Goal: Transaction & Acquisition: Book appointment/travel/reservation

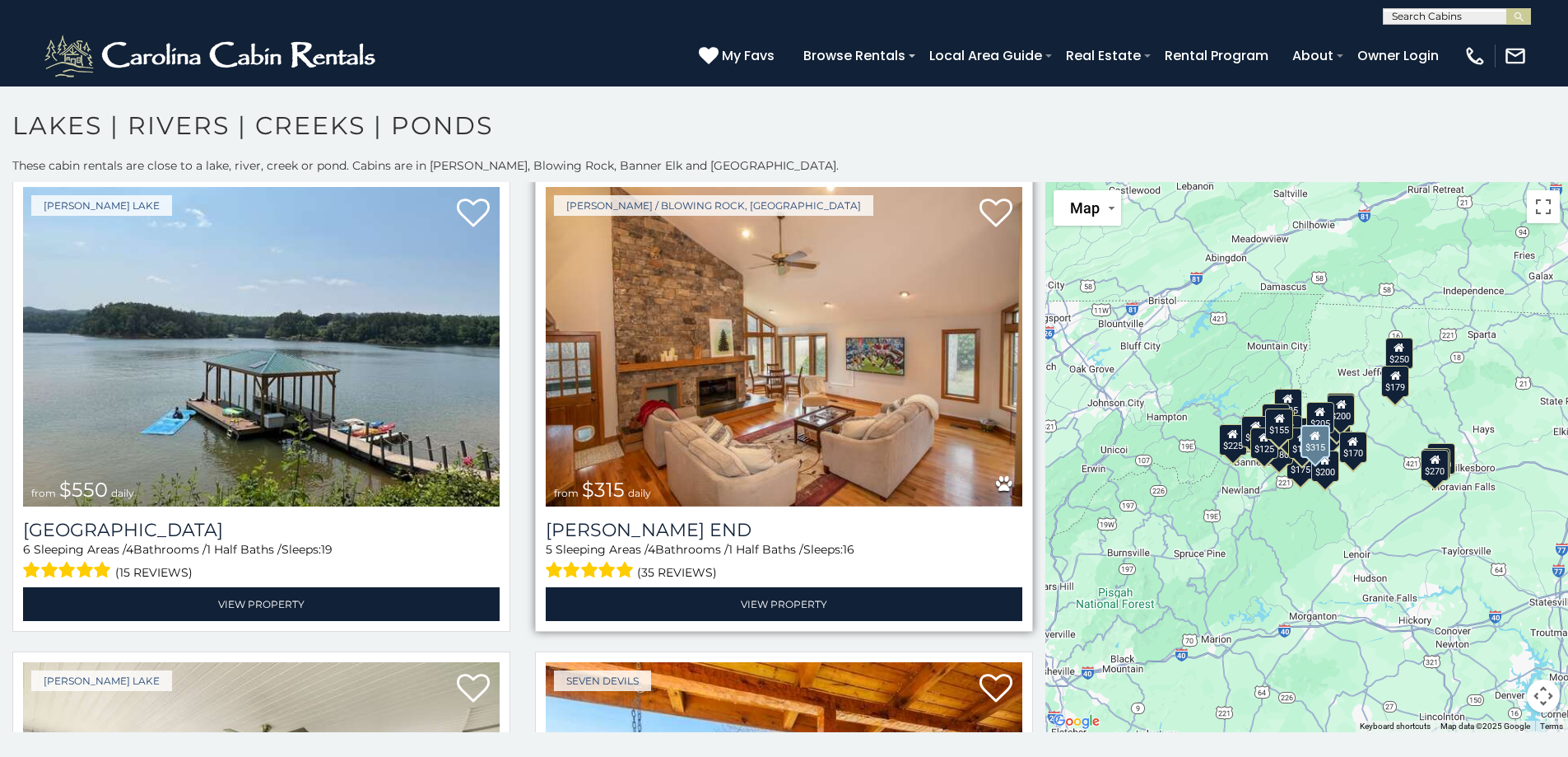
scroll to position [83, 0]
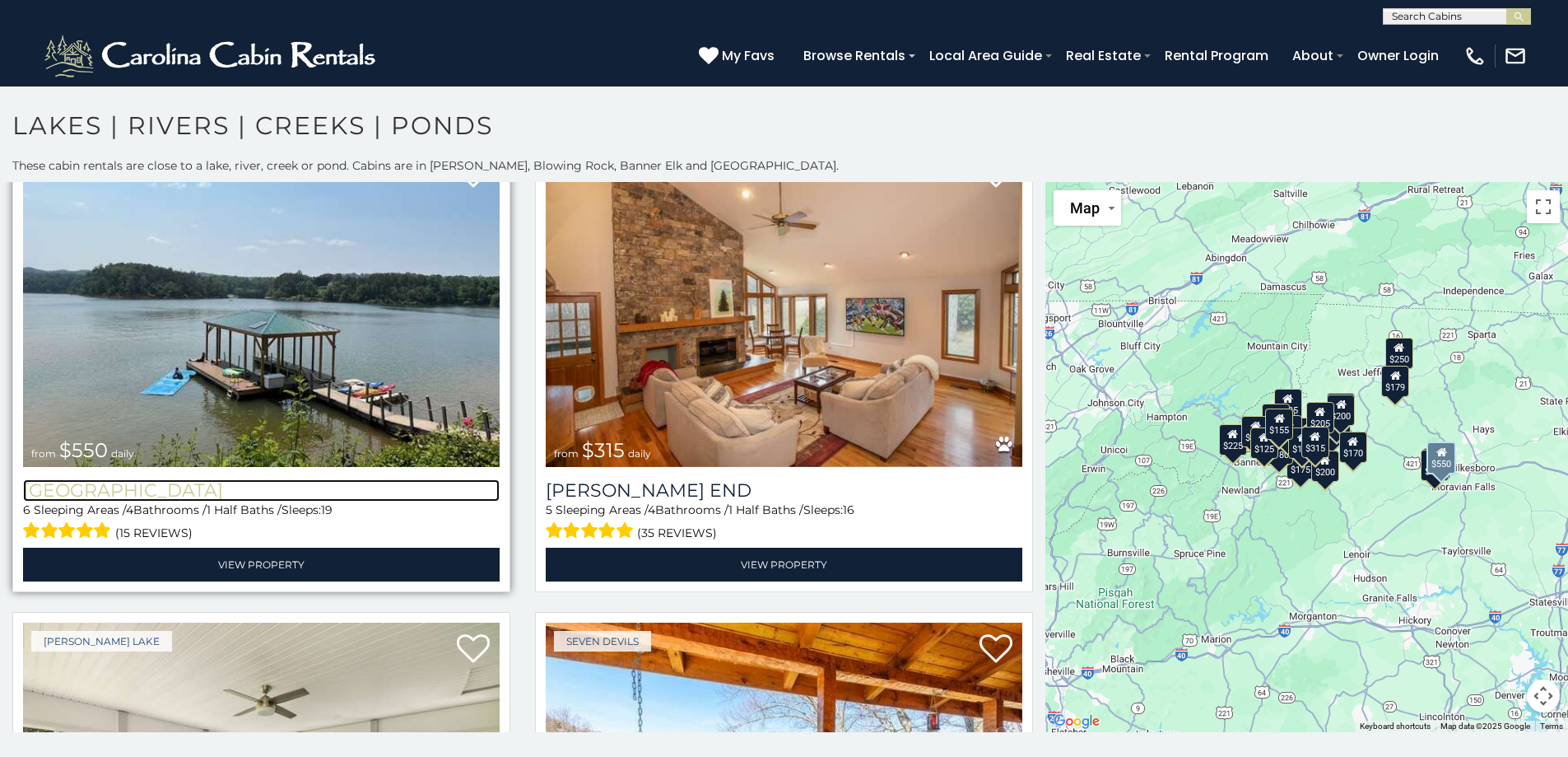
click at [160, 501] on h3 "[GEOGRAPHIC_DATA]" at bounding box center [261, 490] width 476 height 22
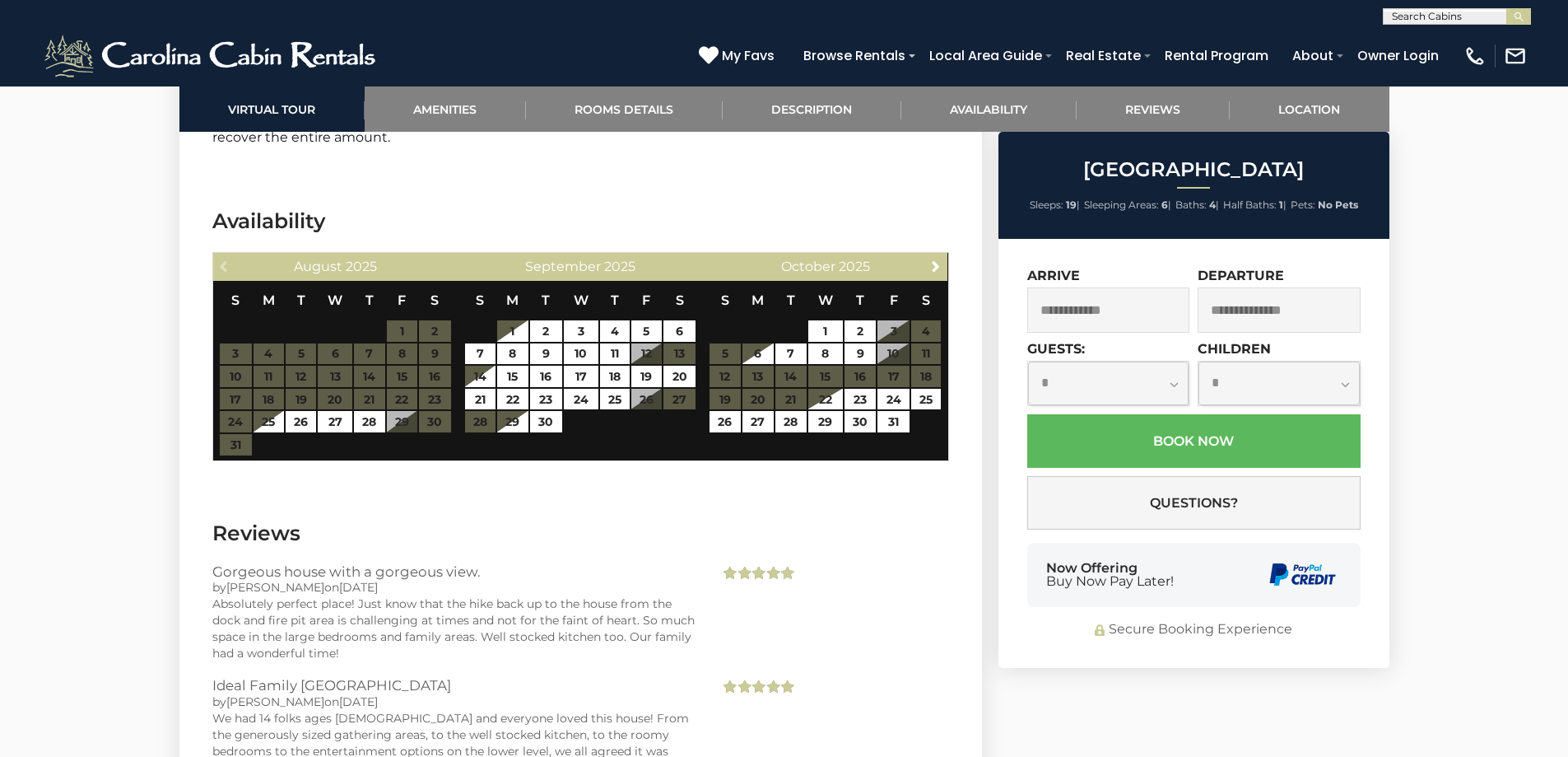
scroll to position [4611, 0]
click at [1112, 302] on input "text" at bounding box center [1108, 310] width 163 height 46
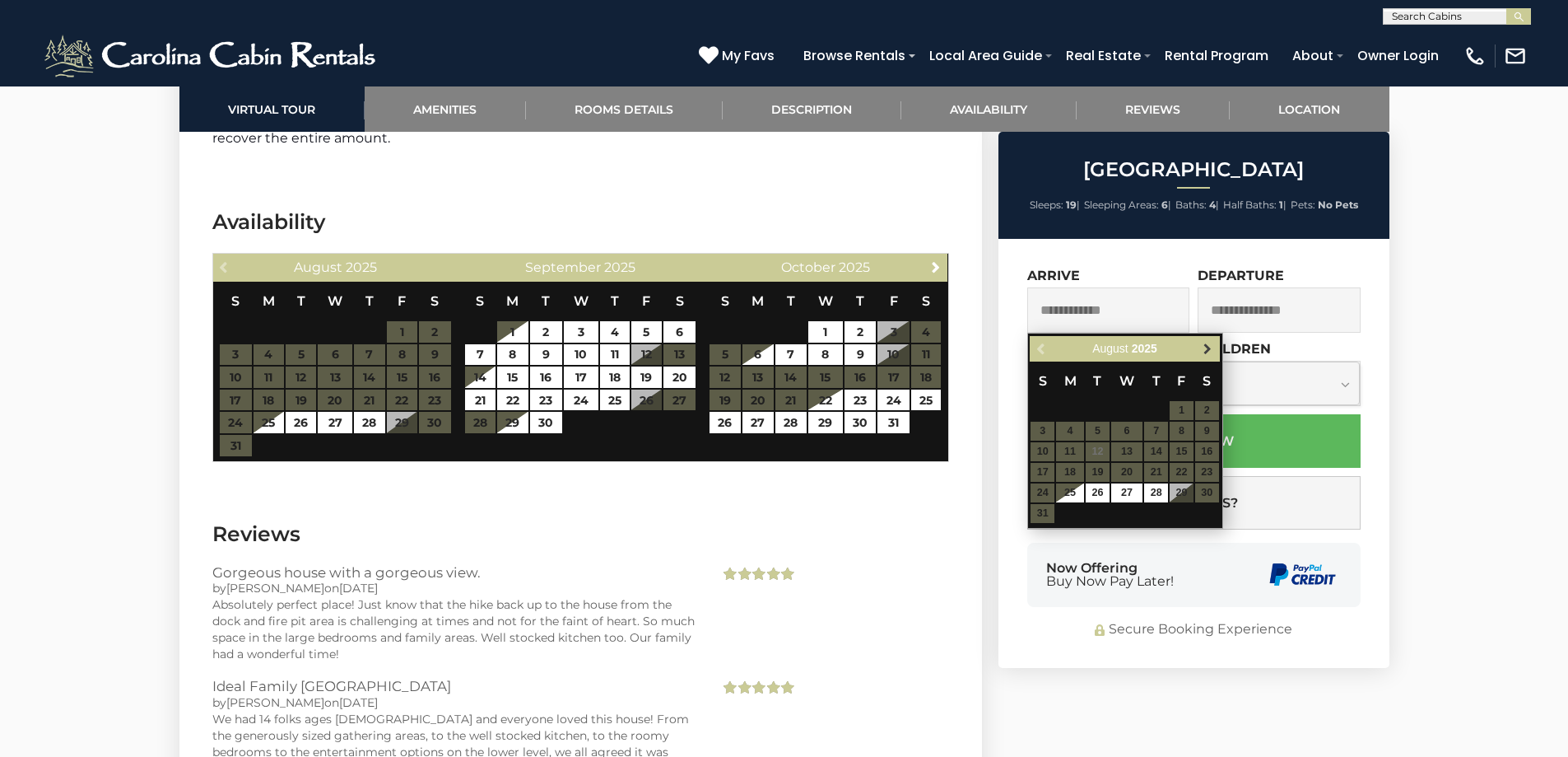
click at [1208, 348] on span "Next" at bounding box center [1207, 349] width 13 height 13
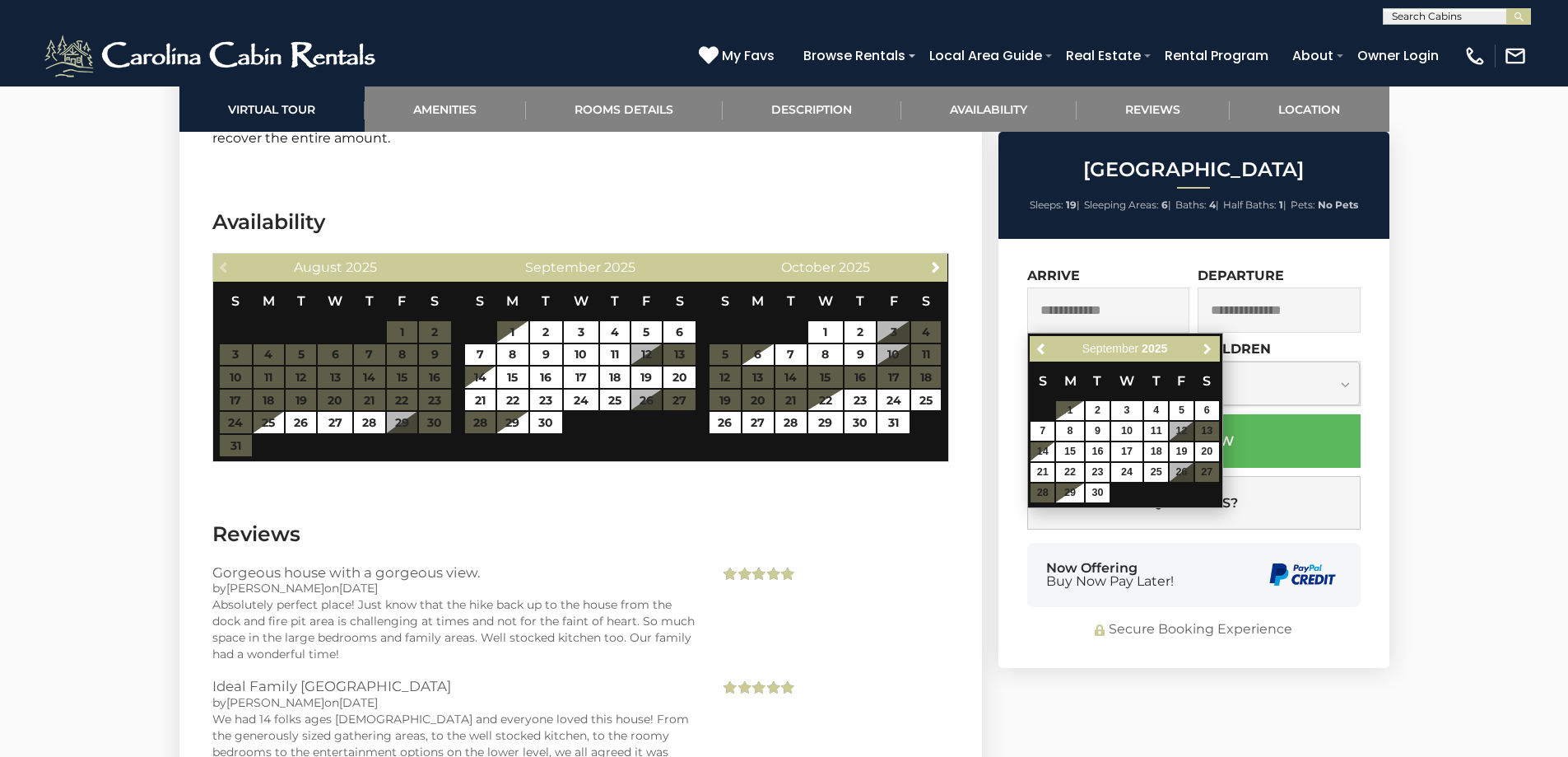
click at [1208, 348] on span "Next" at bounding box center [1207, 349] width 13 height 13
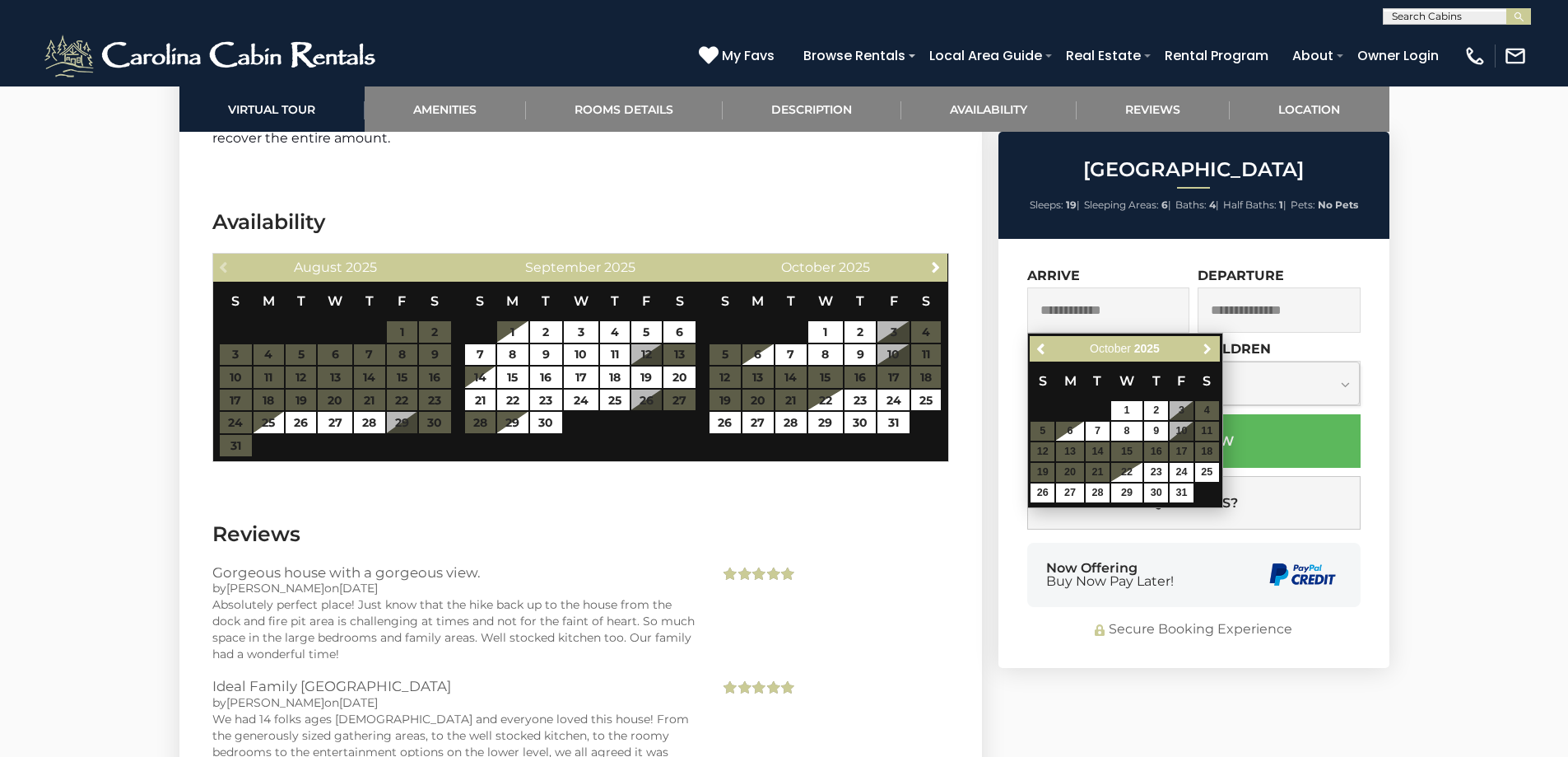
click at [1208, 348] on span "Next" at bounding box center [1207, 349] width 13 height 13
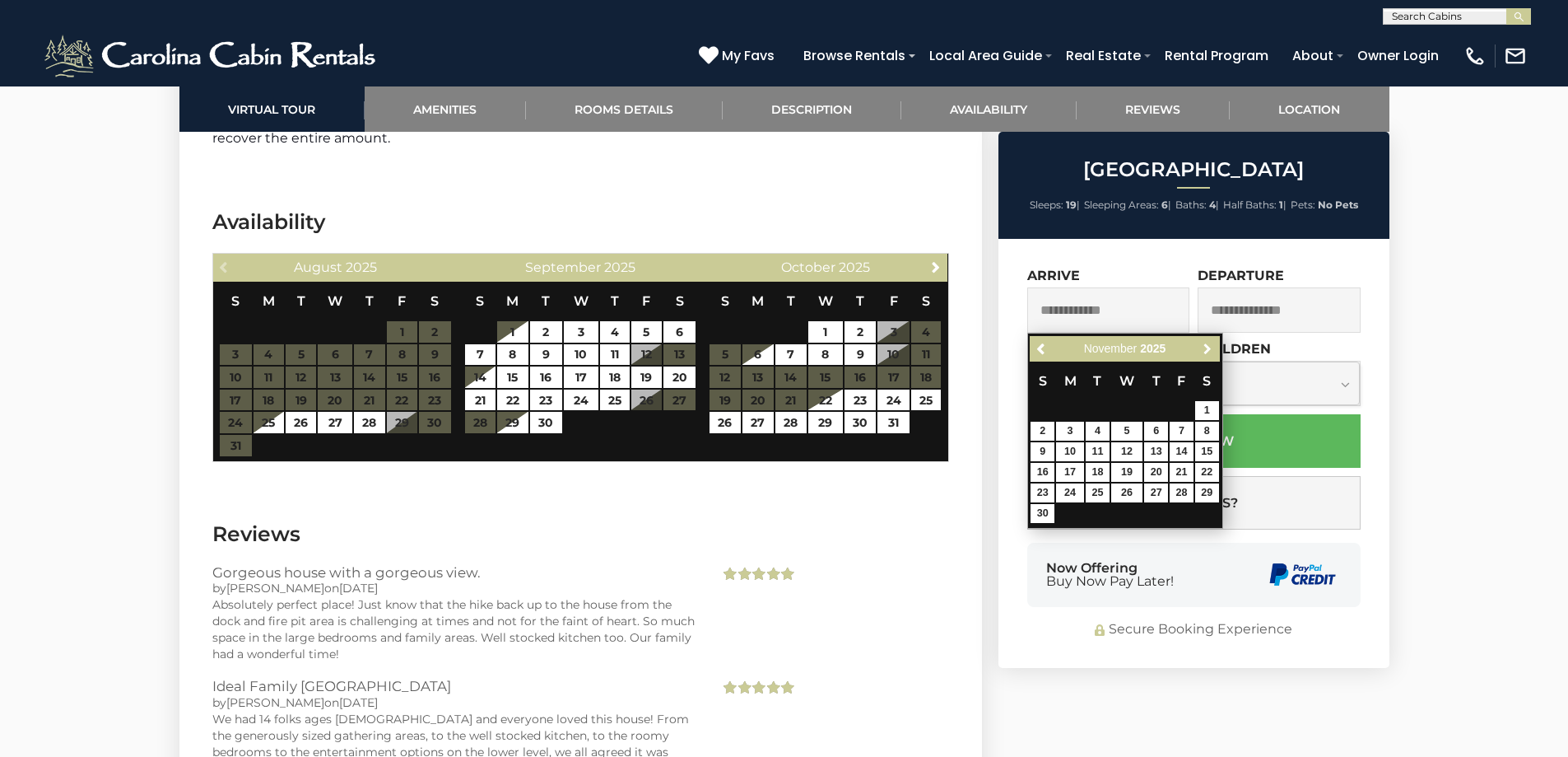
click at [1208, 348] on span "Next" at bounding box center [1207, 349] width 13 height 13
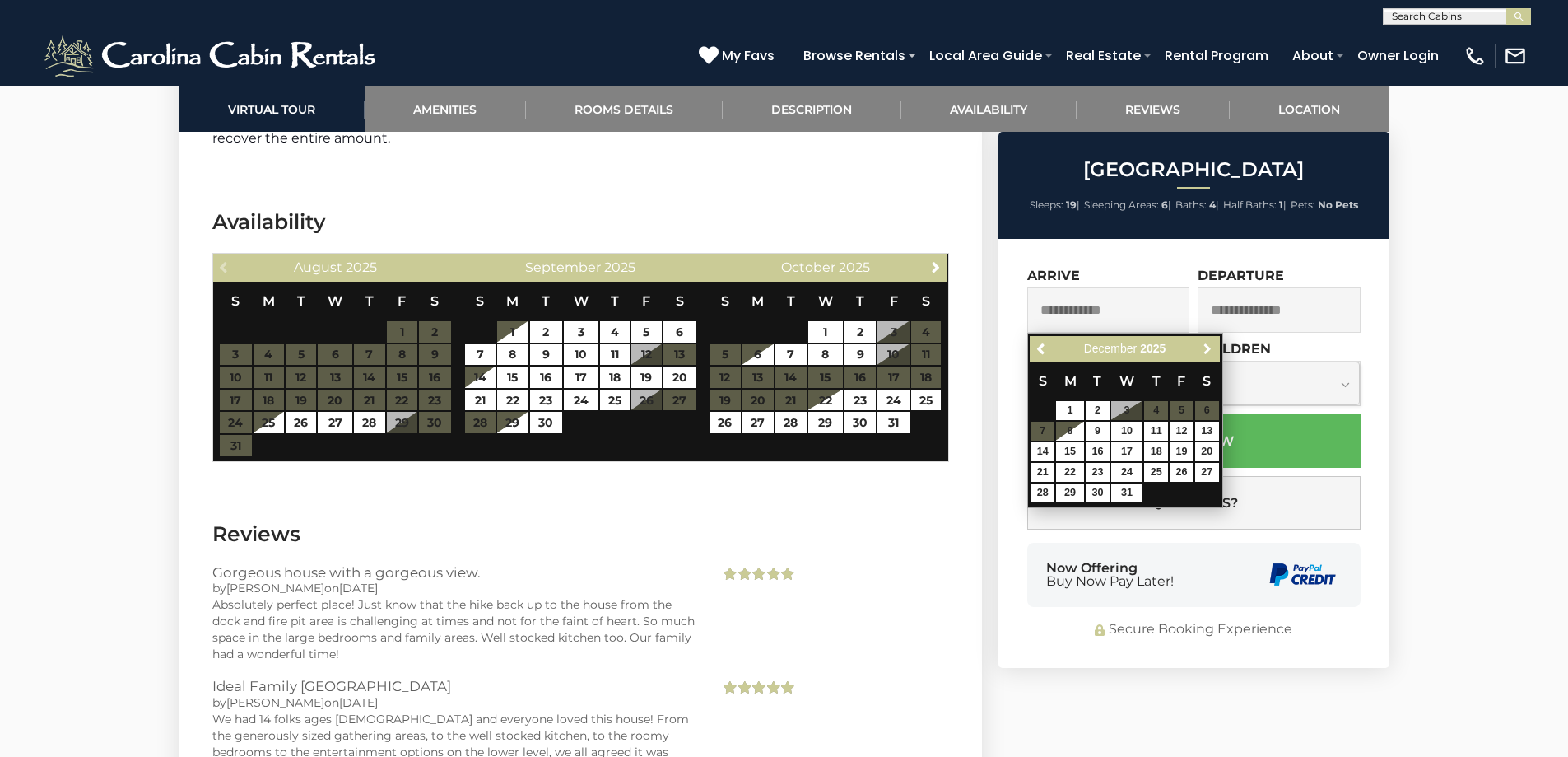
click at [1208, 348] on span "Next" at bounding box center [1207, 349] width 13 height 13
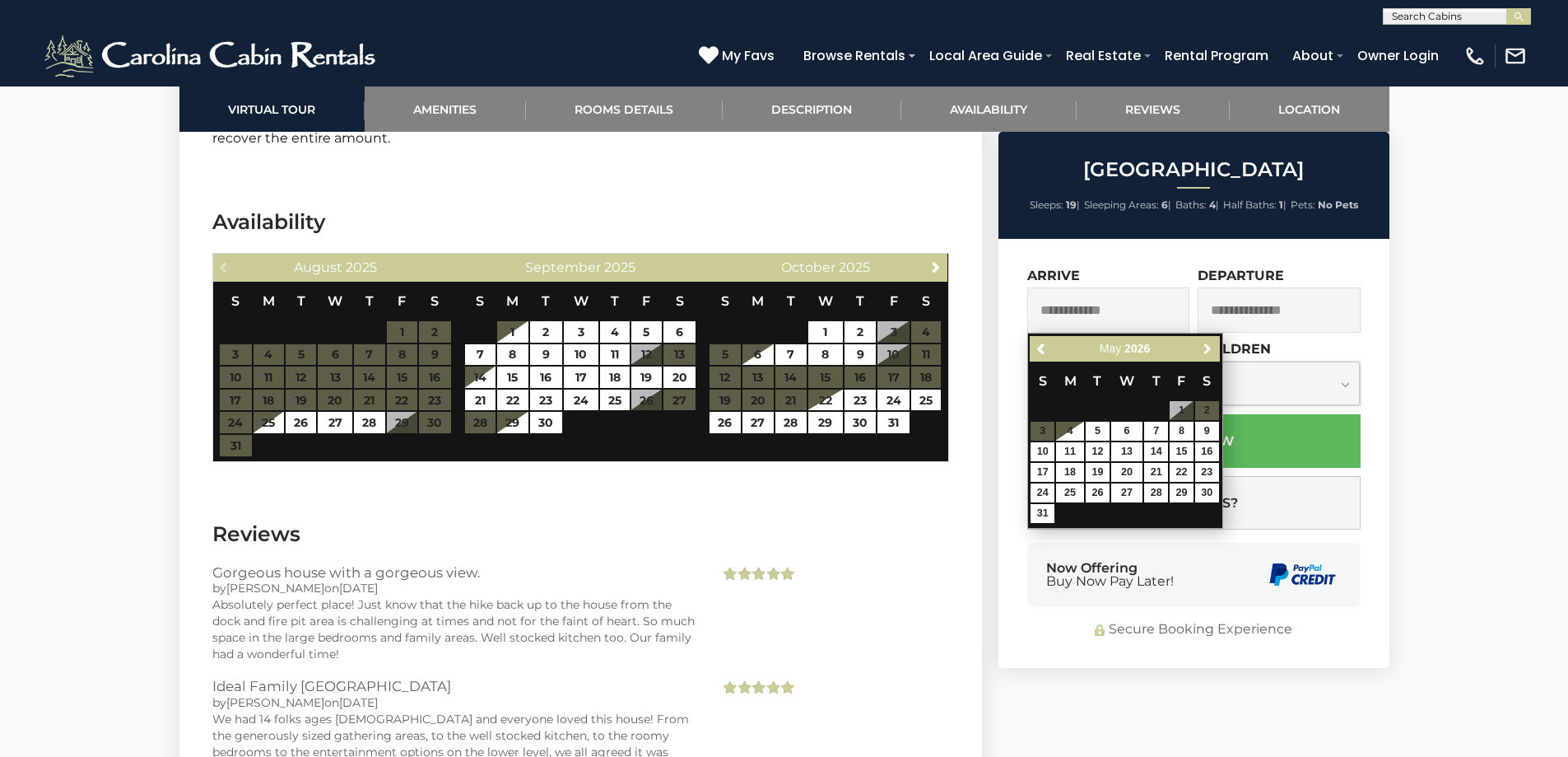
click at [1208, 348] on span "Next" at bounding box center [1207, 349] width 13 height 13
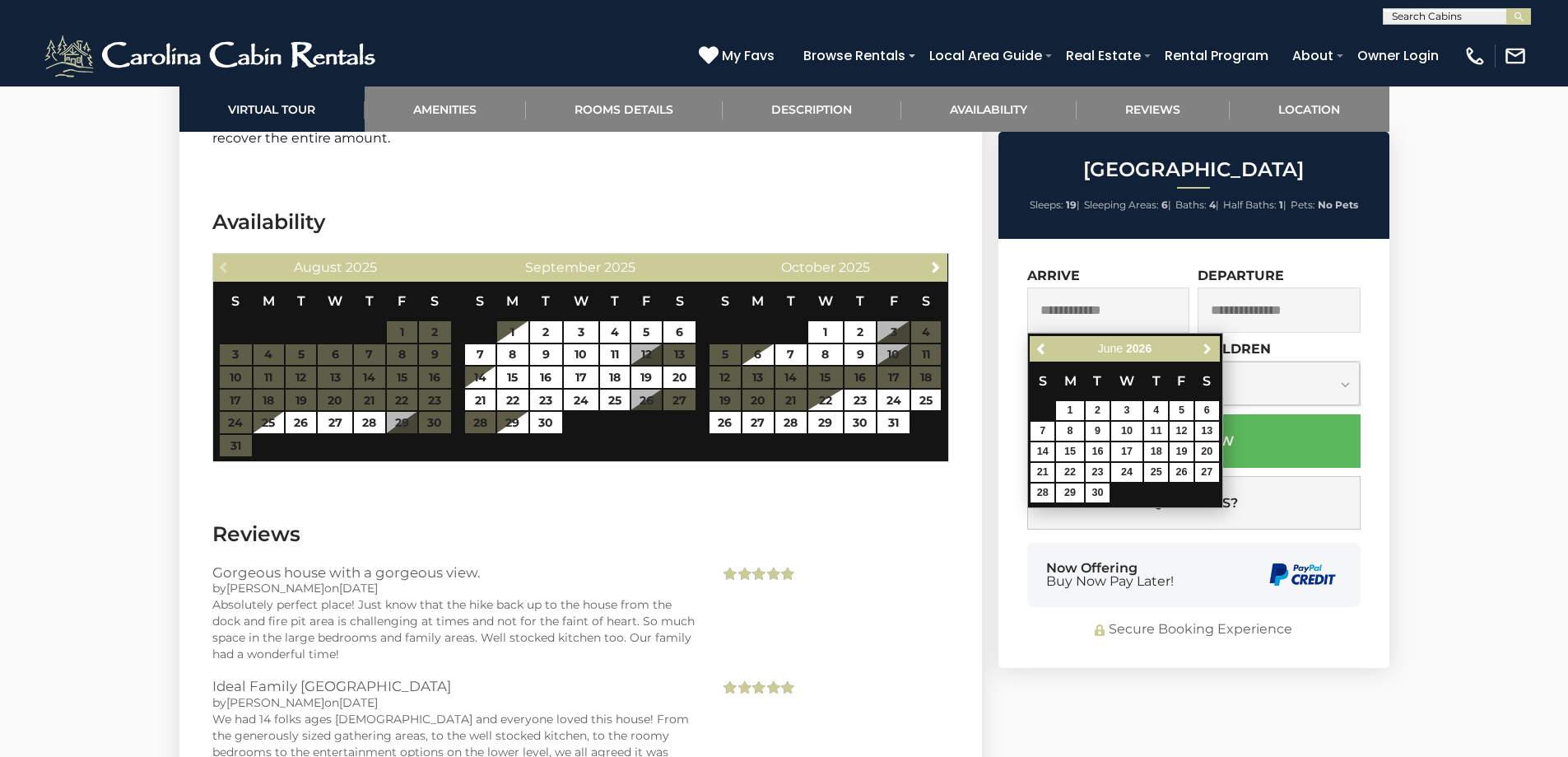
click at [1208, 348] on span "Next" at bounding box center [1207, 349] width 13 height 13
click at [1067, 469] on link "20" at bounding box center [1071, 472] width 28 height 19
type input "**********"
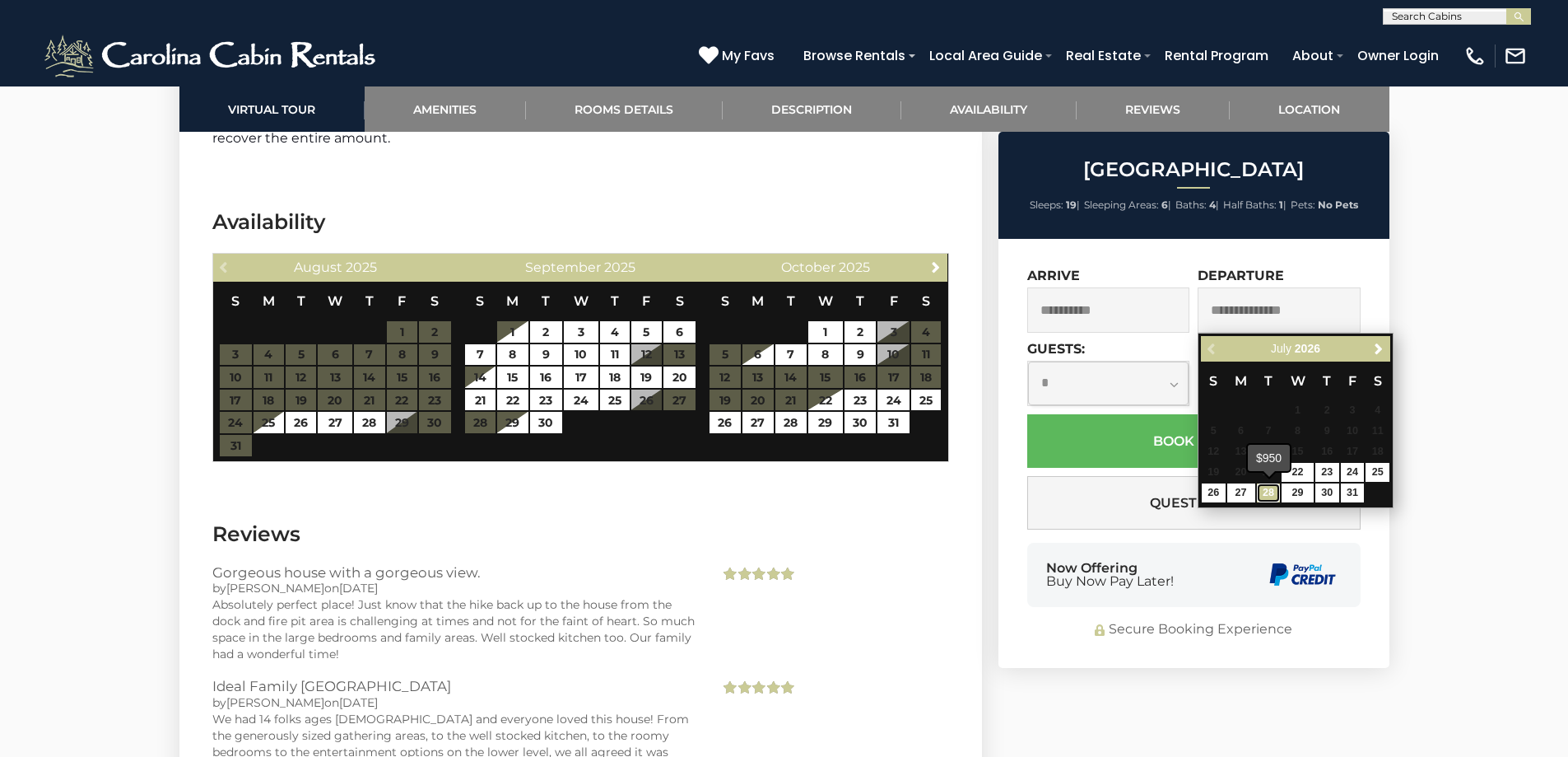
click at [1268, 492] on link "28" at bounding box center [1268, 493] width 24 height 19
type input "**********"
